Goal: Find specific page/section: Find specific page/section

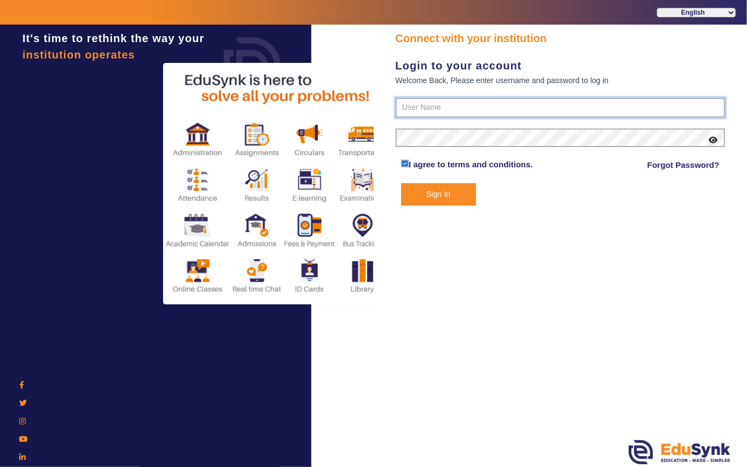
type input "7685859009"
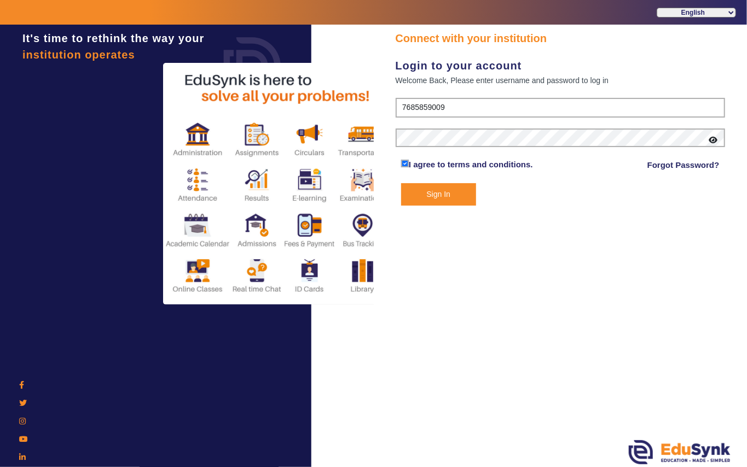
click at [432, 195] on button "Sign In" at bounding box center [438, 194] width 75 height 22
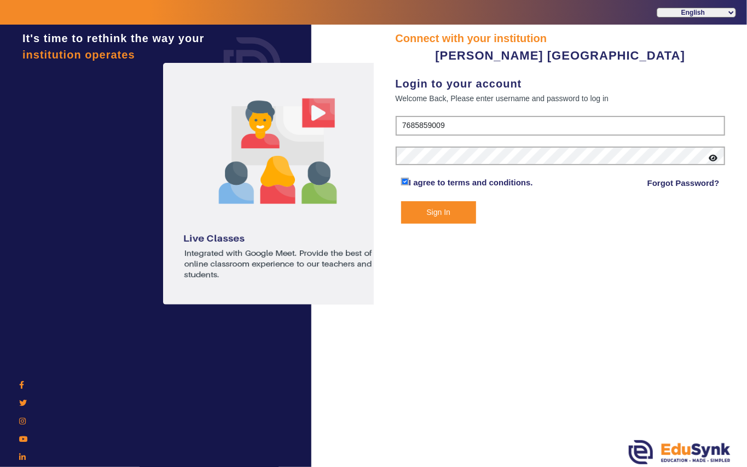
click at [432, 195] on form "7685859009 I agree to terms and conditions. Forgot Password? Sign In" at bounding box center [560, 170] width 330 height 108
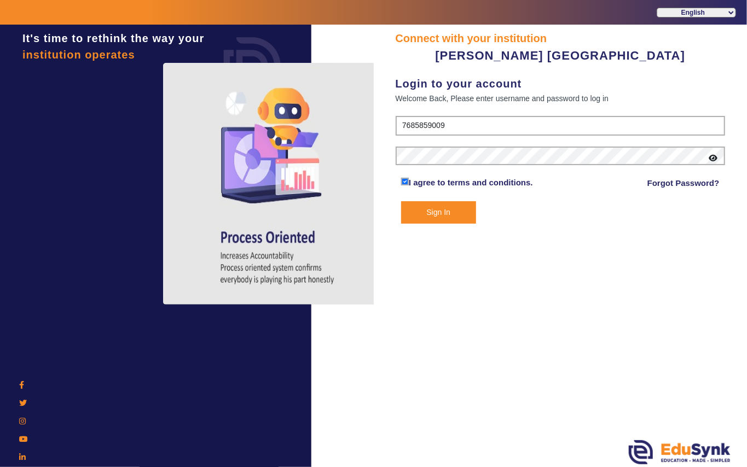
click at [434, 212] on button "Sign In" at bounding box center [438, 212] width 75 height 22
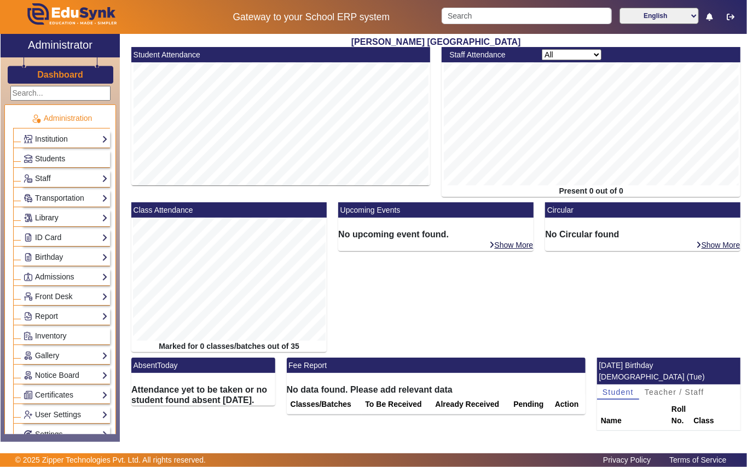
click at [57, 218] on link "Library" at bounding box center [66, 218] width 84 height 13
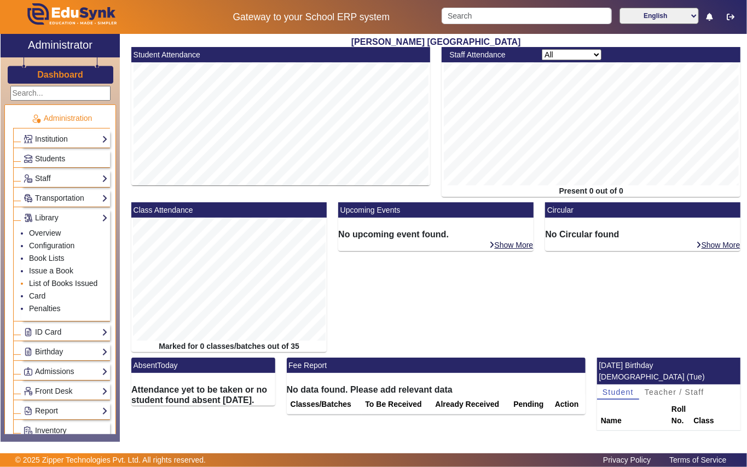
click at [54, 287] on link "List of Books Issued" at bounding box center [63, 283] width 68 height 9
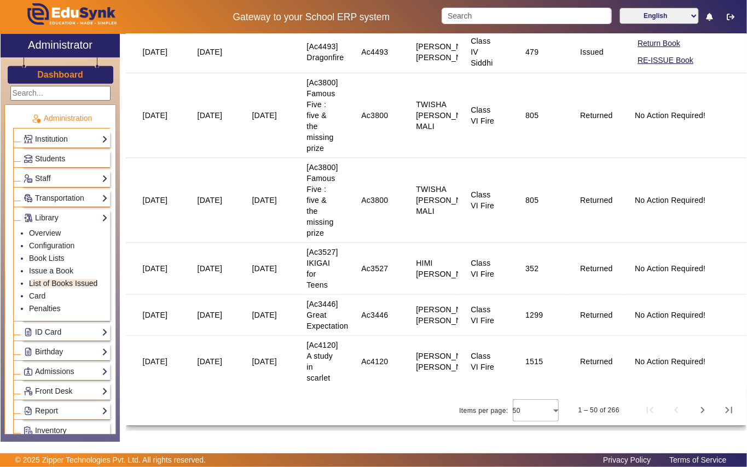
scroll to position [2416, 0]
click at [694, 411] on span "Next page" at bounding box center [702, 410] width 26 height 26
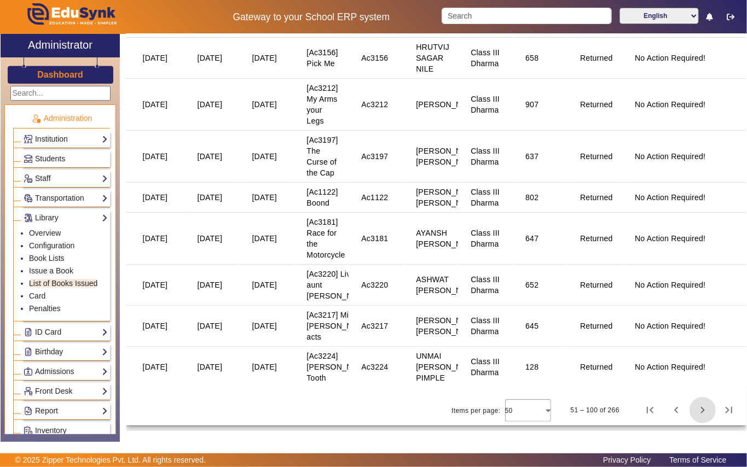
scroll to position [2518, 0]
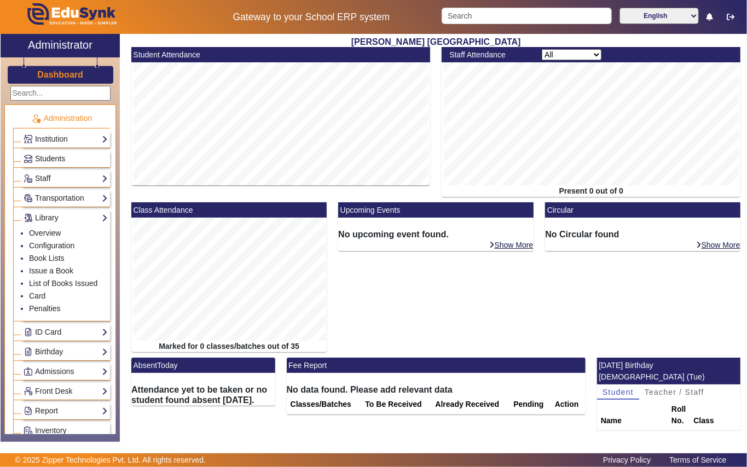
click at [46, 156] on span "Students" at bounding box center [50, 158] width 30 height 9
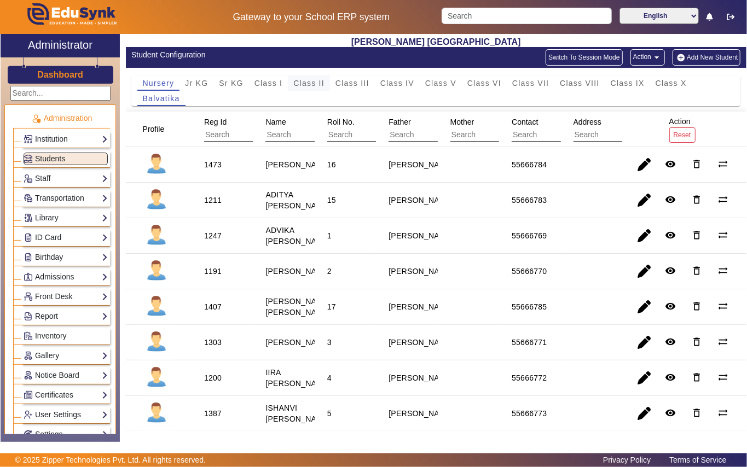
click at [305, 85] on span "Class II" at bounding box center [308, 83] width 31 height 8
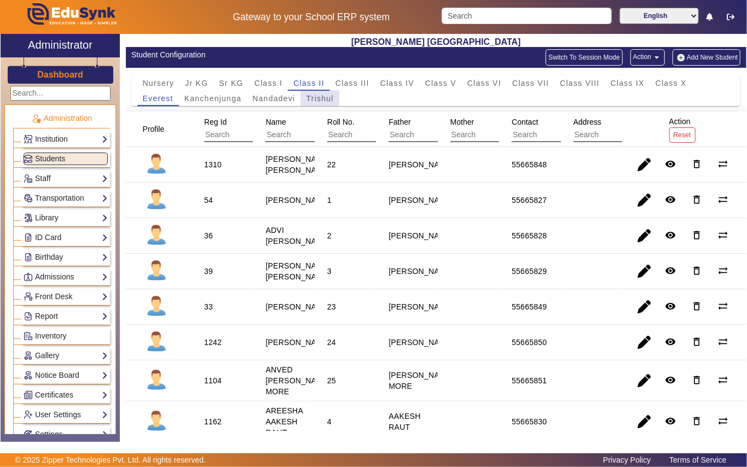
click at [312, 99] on span "Trishul" at bounding box center [319, 99] width 27 height 8
